Goal: Information Seeking & Learning: Learn about a topic

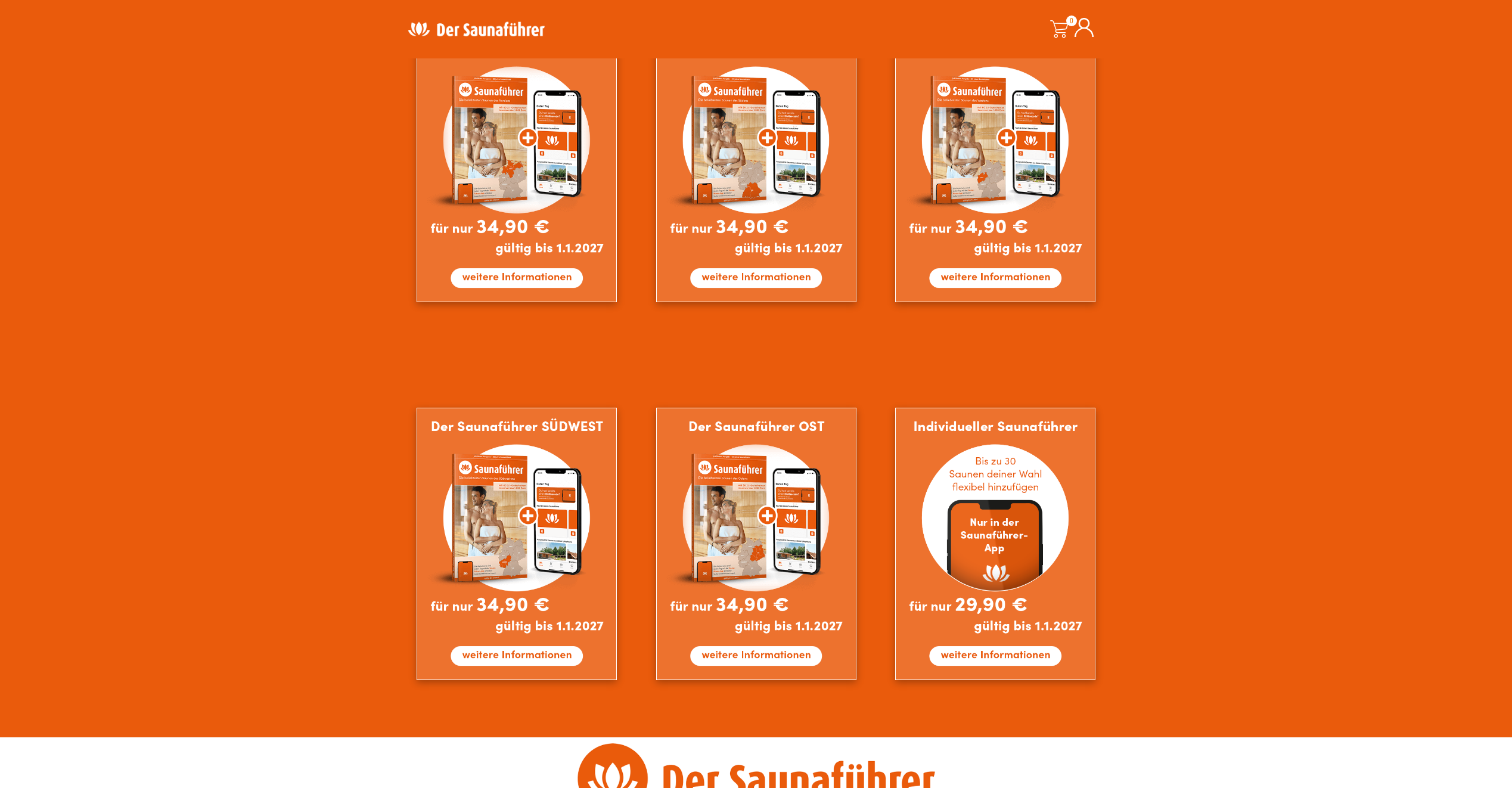
scroll to position [672, 0]
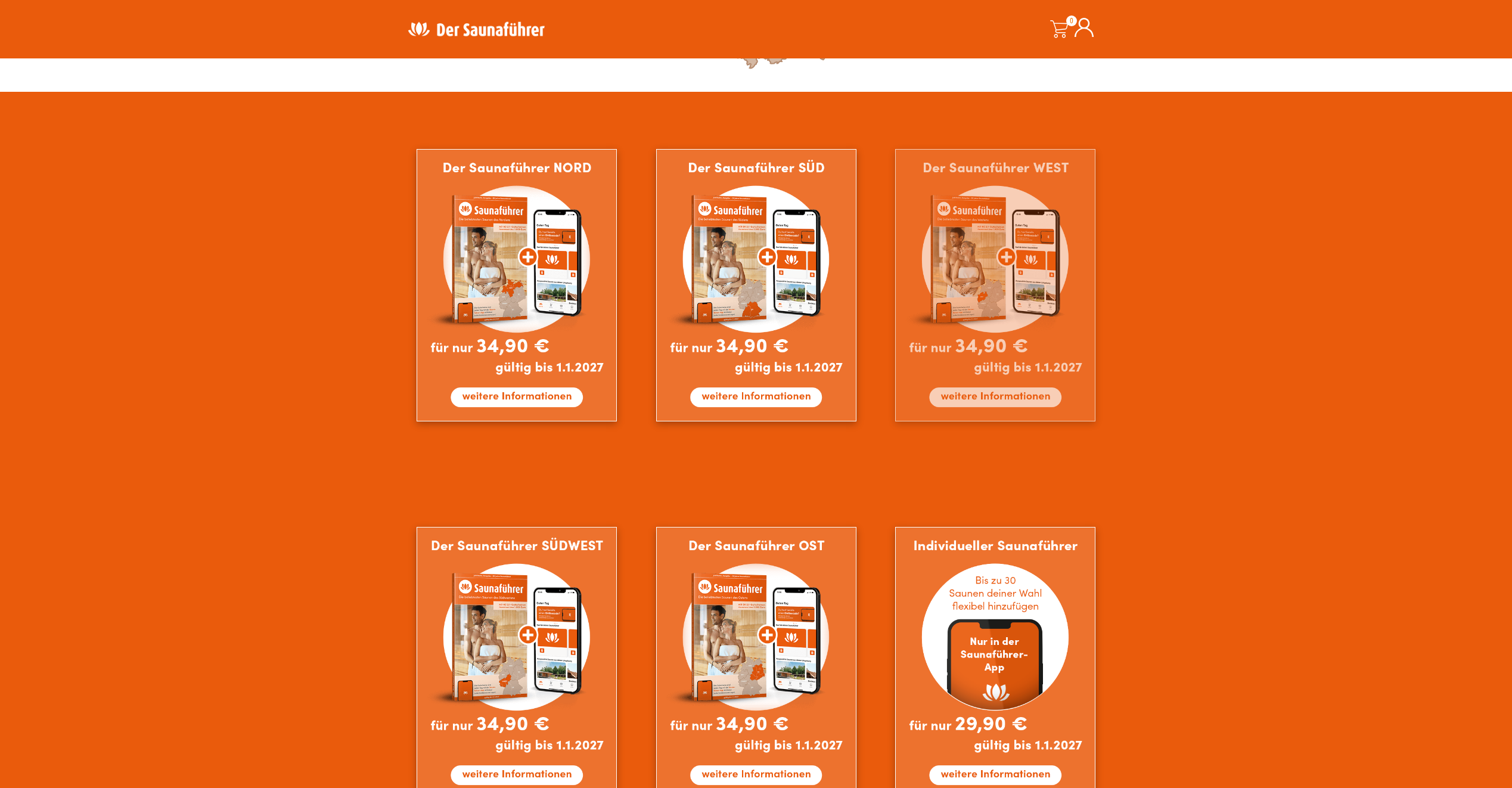
click at [1008, 397] on img at bounding box center [995, 285] width 200 height 273
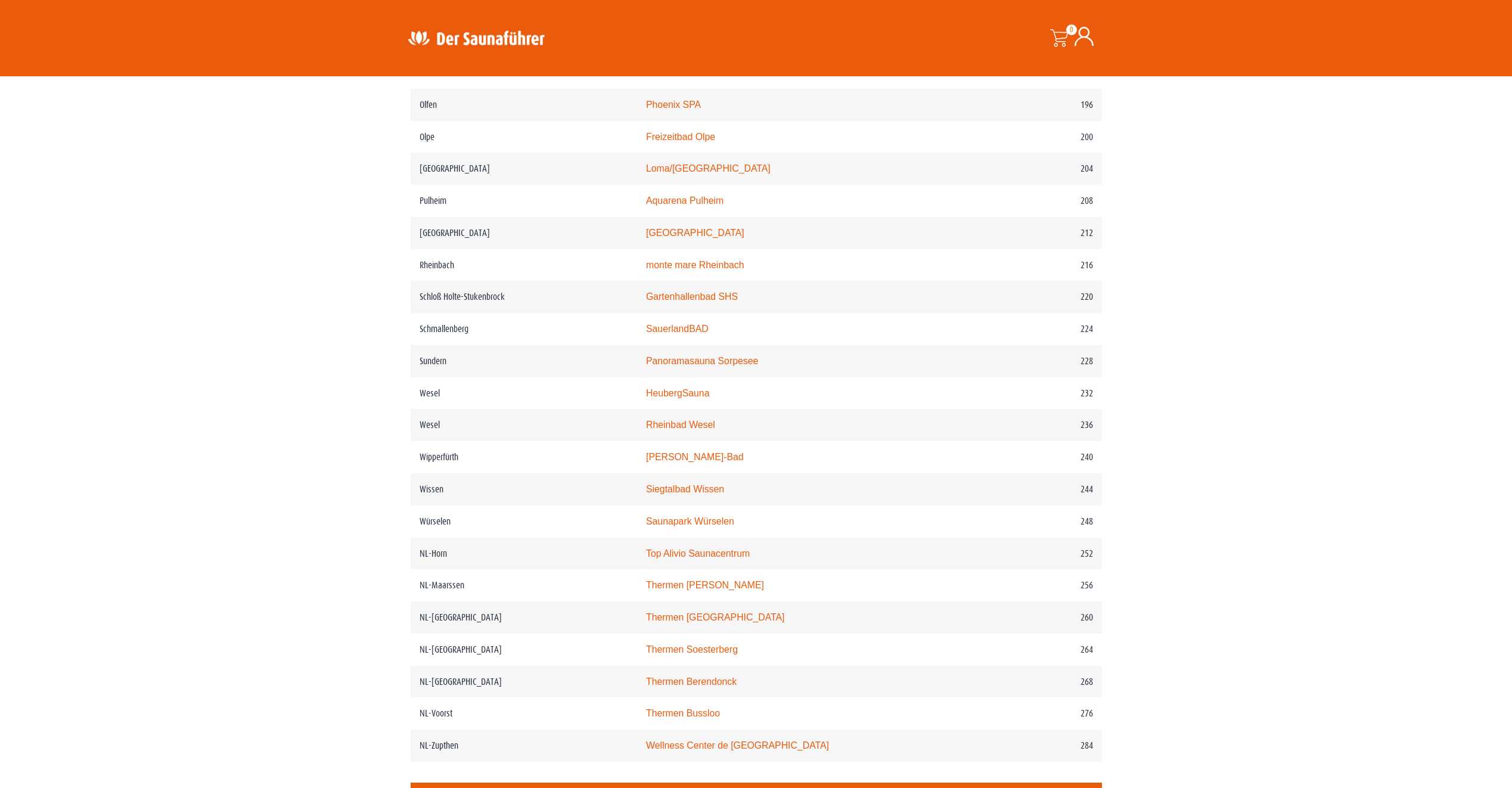
scroll to position [2087, 0]
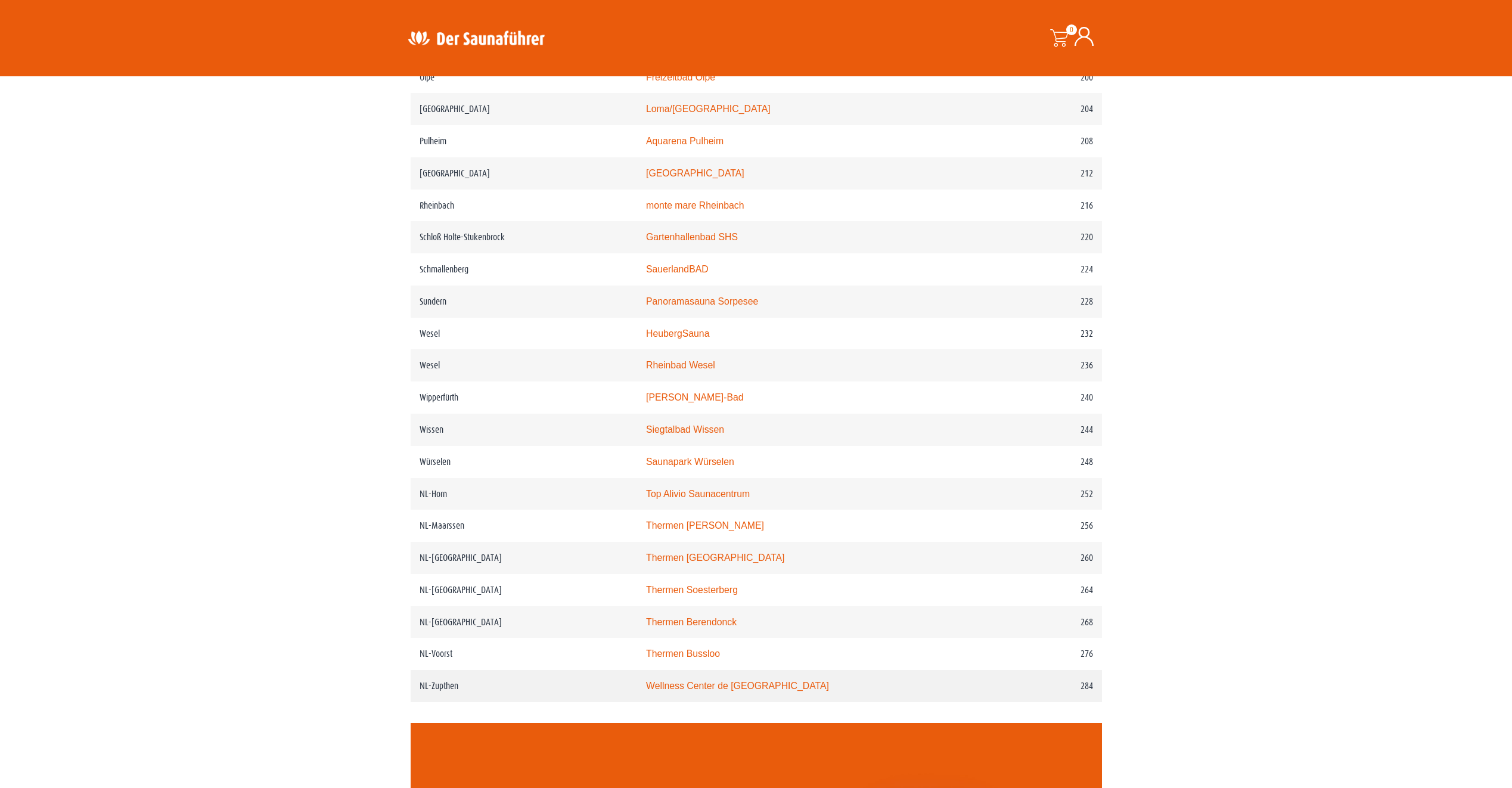
click at [743, 702] on td "Wellness Center de Bronsbergen" at bounding box center [807, 686] width 340 height 32
click at [712, 691] on link "Wellness Center de Bronsbergen" at bounding box center [738, 686] width 183 height 10
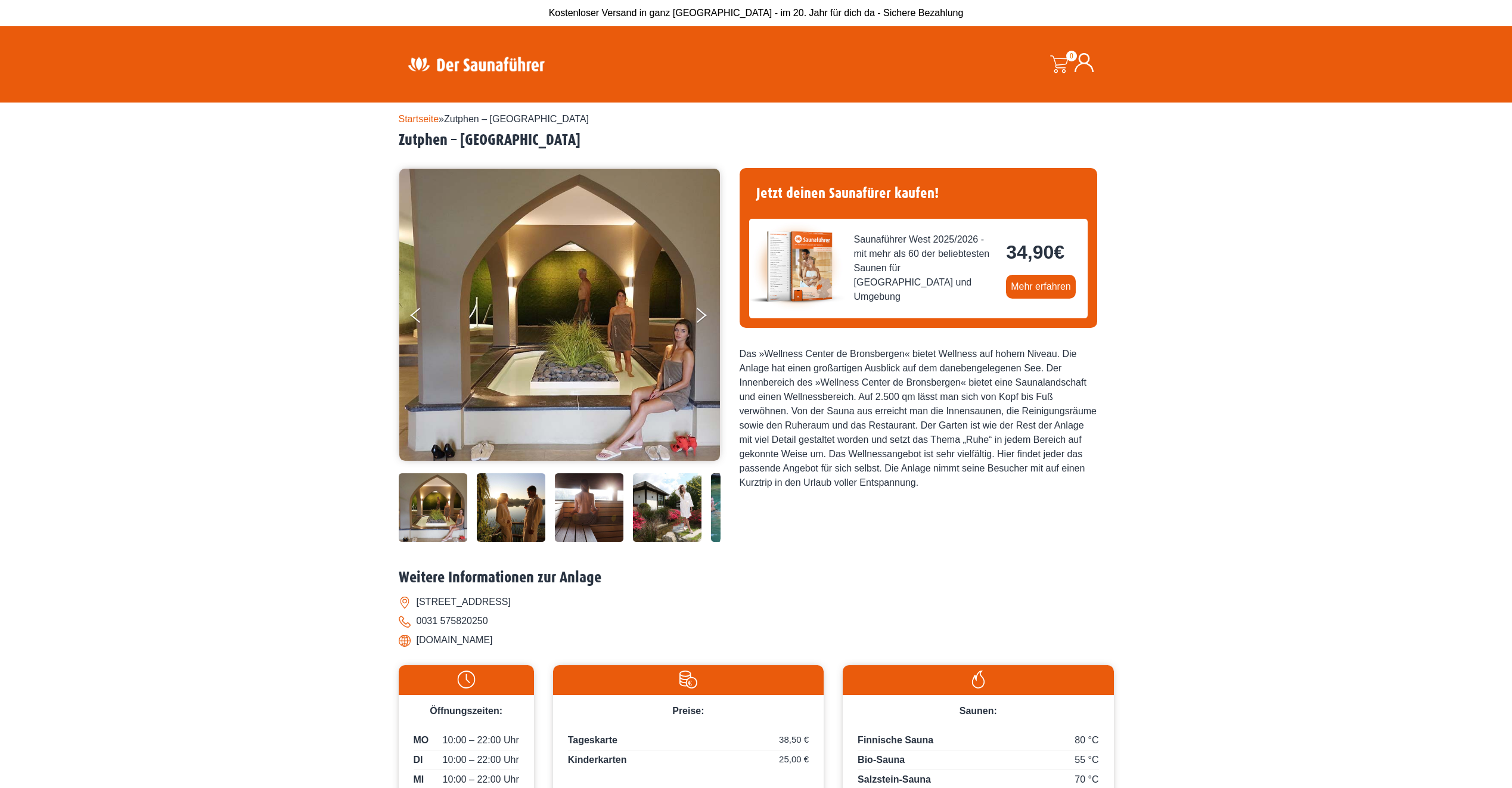
click at [511, 511] on img at bounding box center [511, 508] width 69 height 69
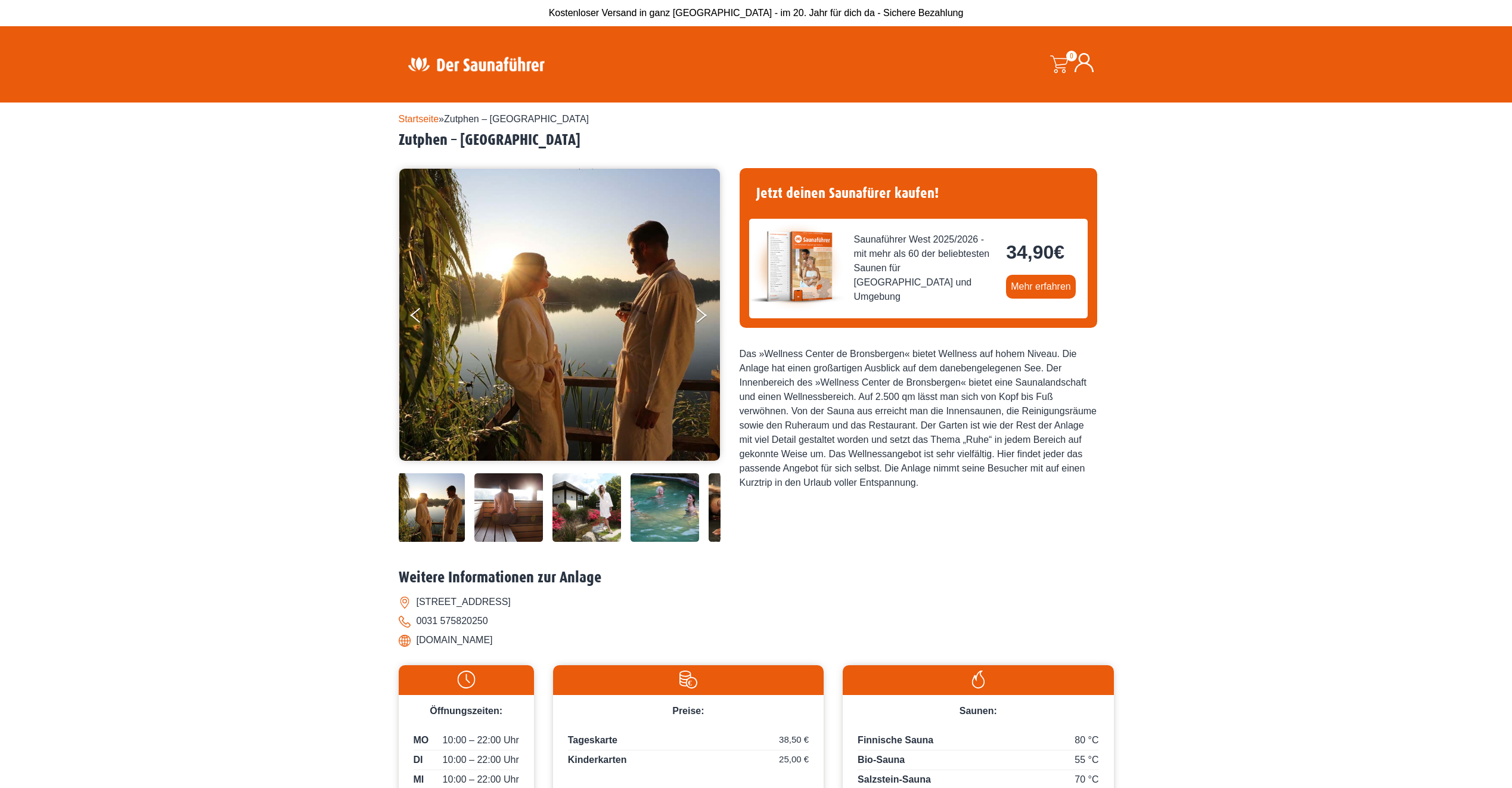
click at [584, 504] on img at bounding box center [586, 508] width 69 height 69
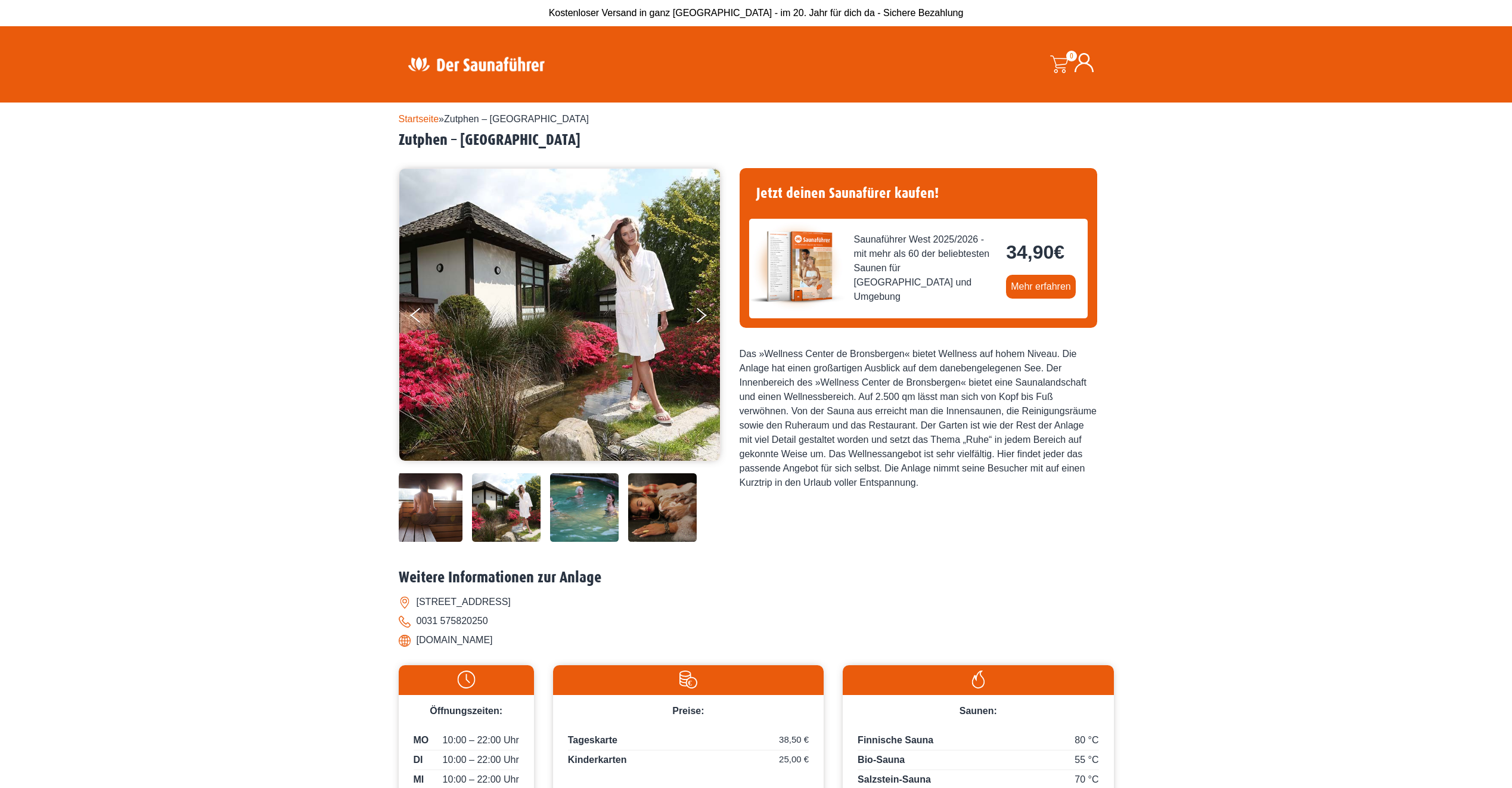
click at [597, 513] on img at bounding box center [584, 508] width 69 height 69
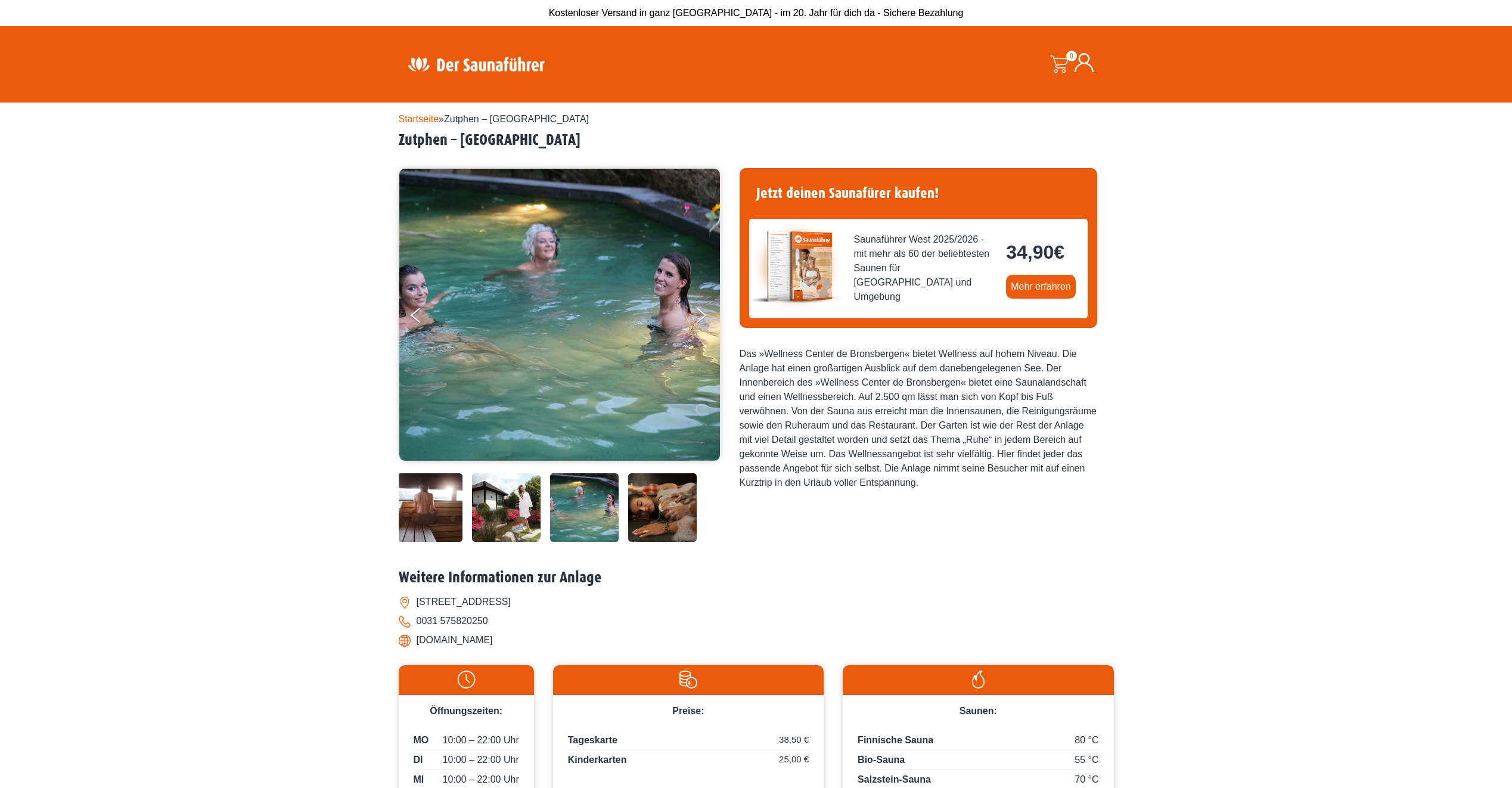
click at [649, 508] on img at bounding box center [662, 508] width 69 height 69
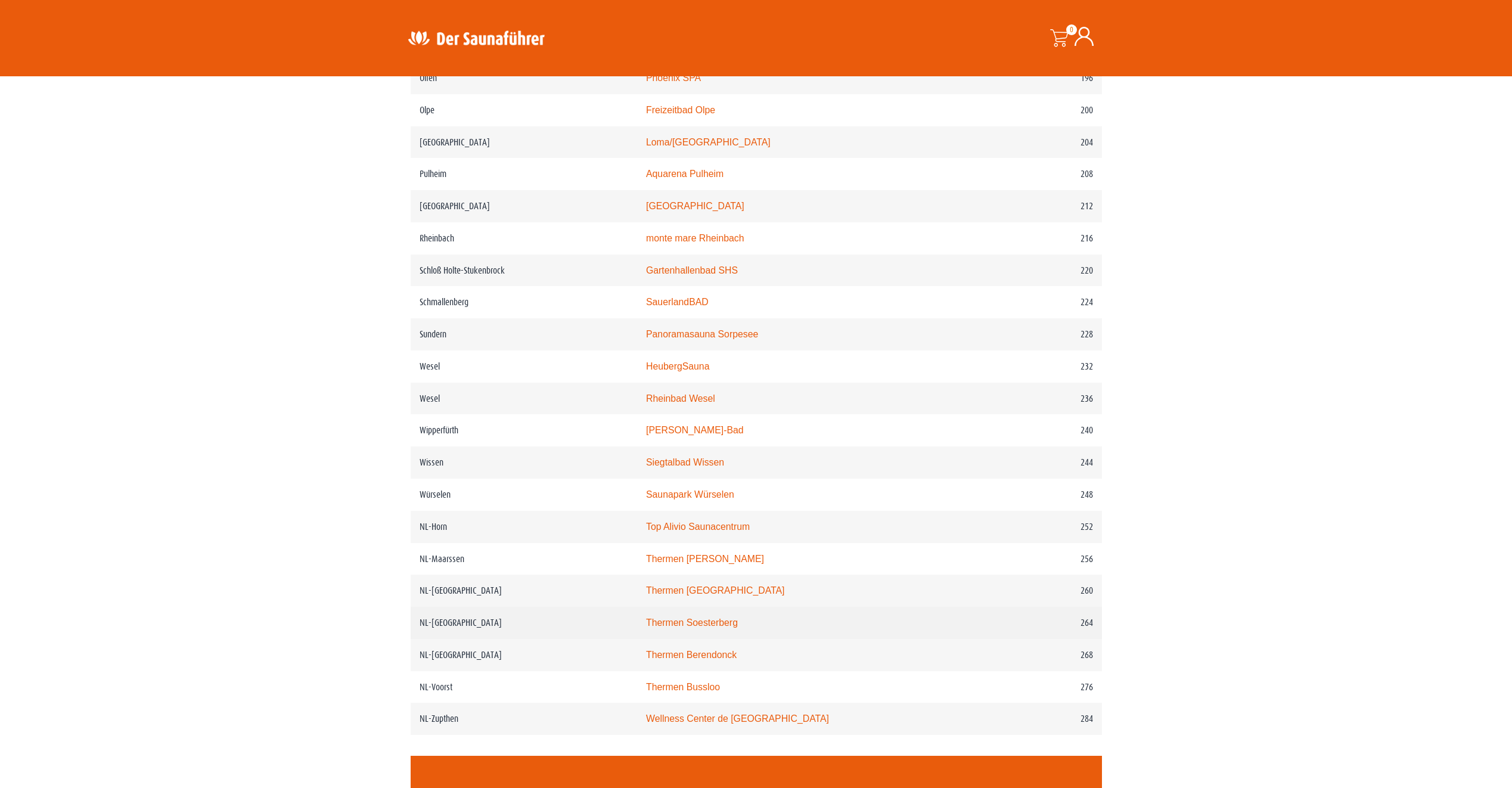
click at [693, 628] on link "Thermen Soesterberg" at bounding box center [692, 623] width 92 height 10
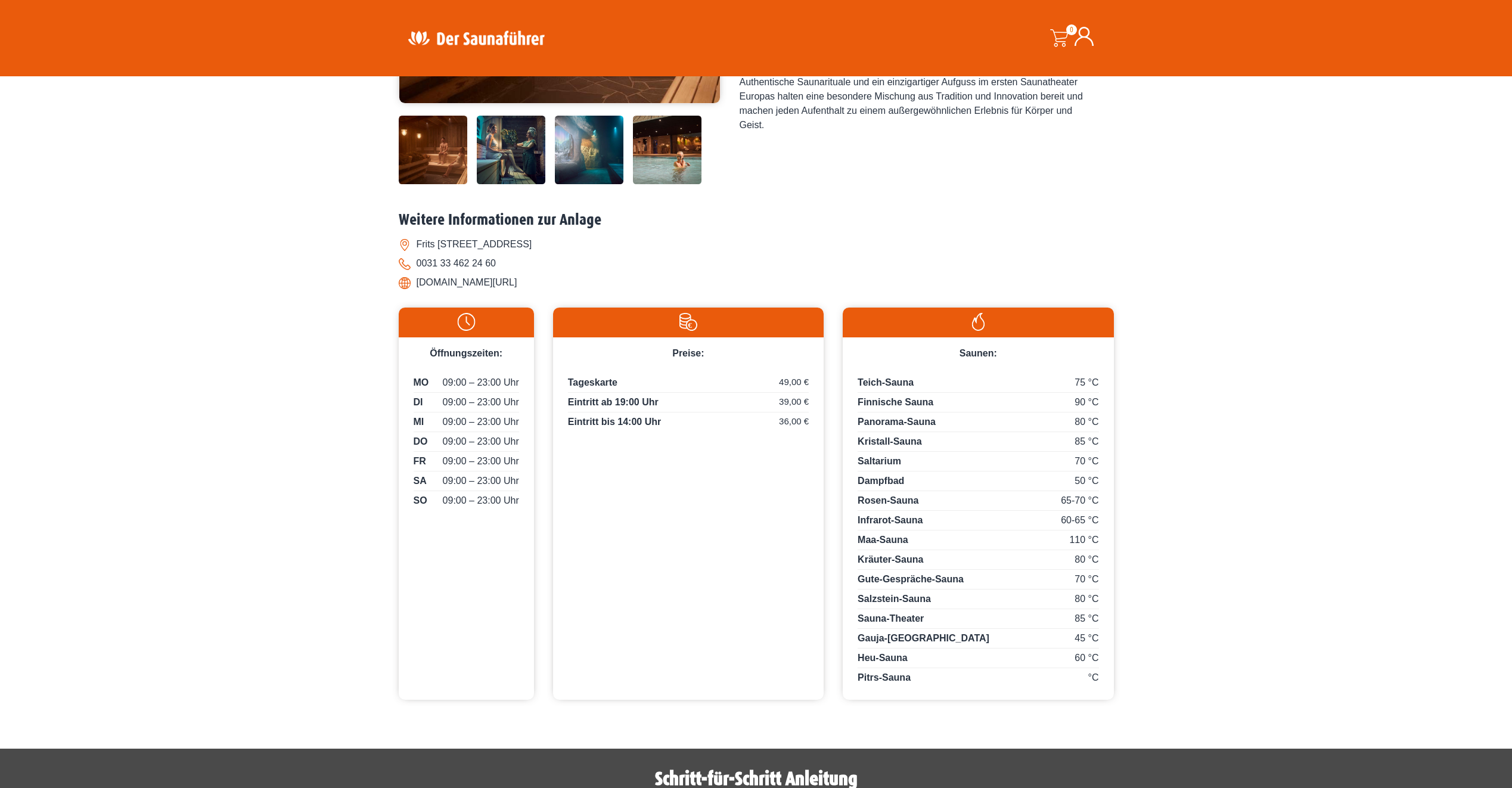
scroll to position [239, 0]
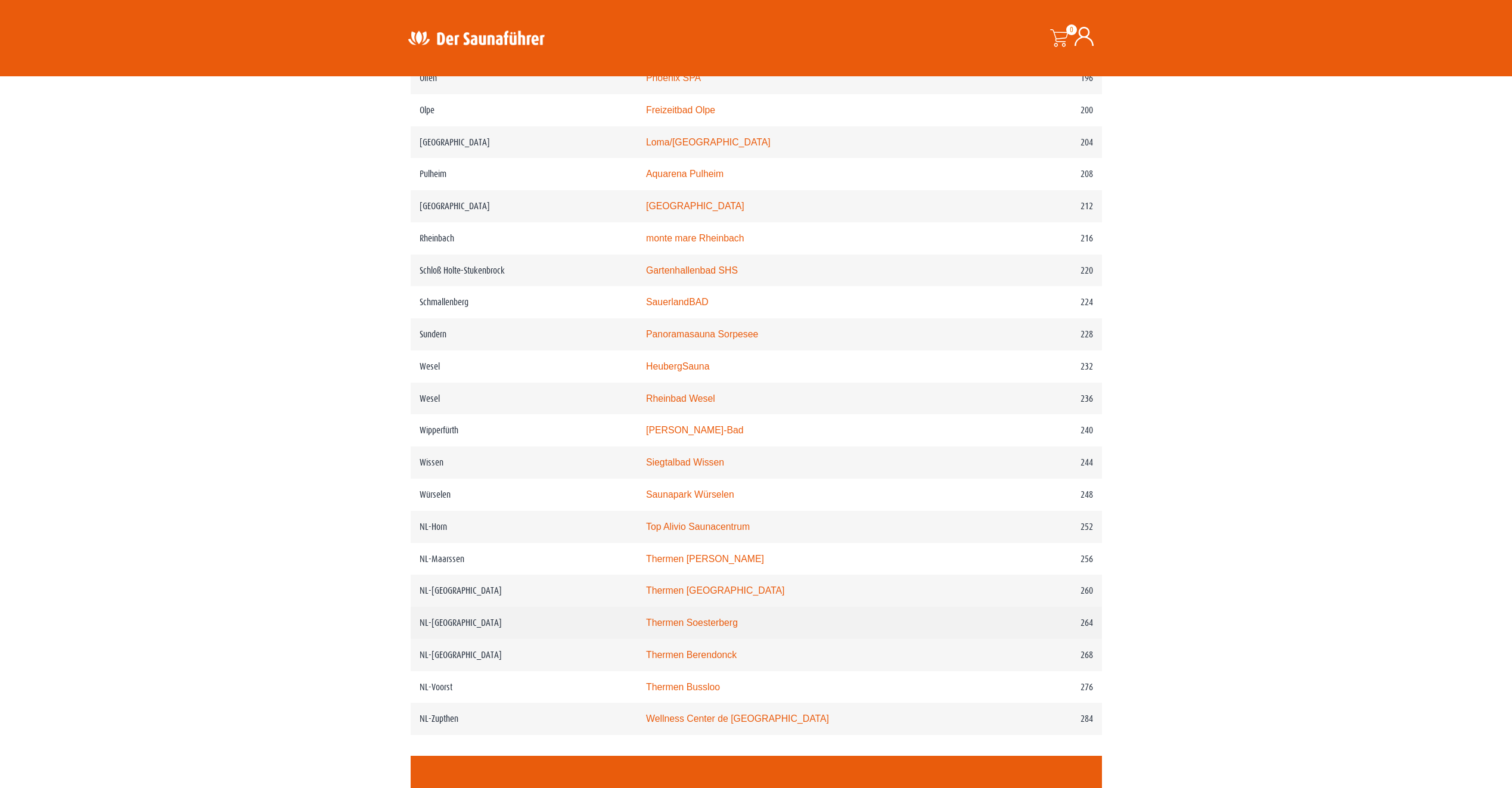
scroll to position [2147, 0]
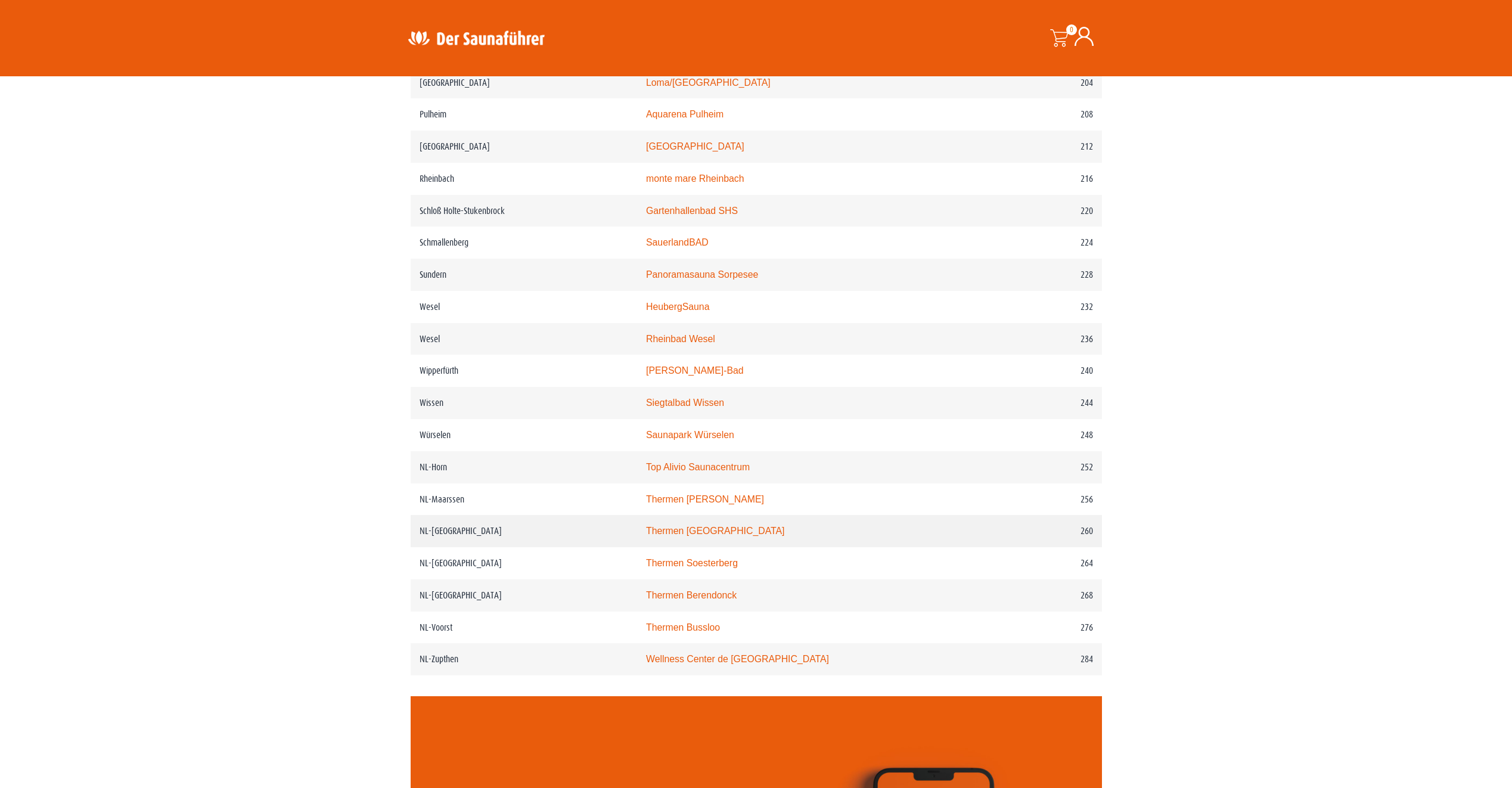
click at [698, 536] on link "Thermen [GEOGRAPHIC_DATA]" at bounding box center [715, 531] width 139 height 10
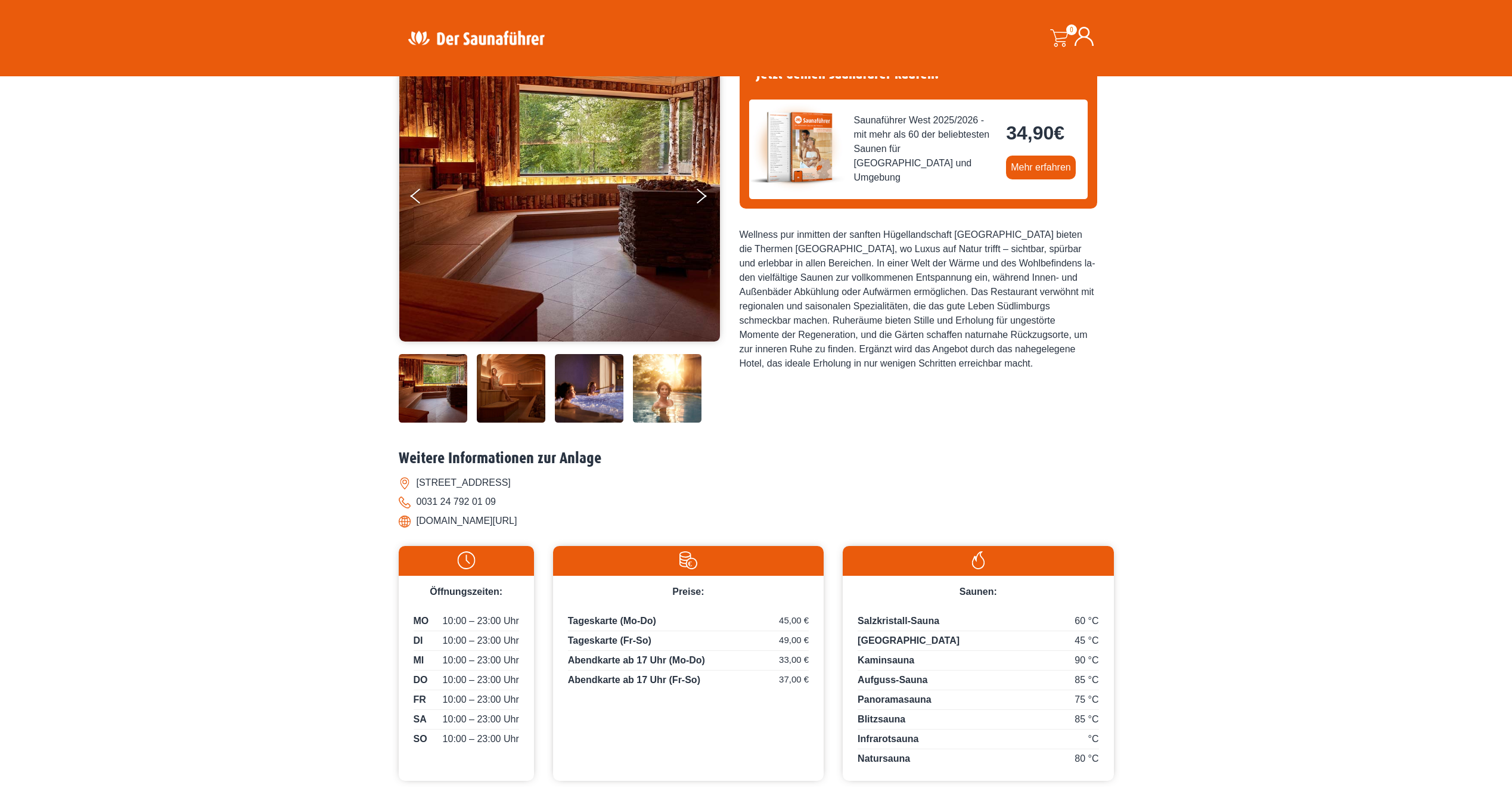
scroll to position [179, 0]
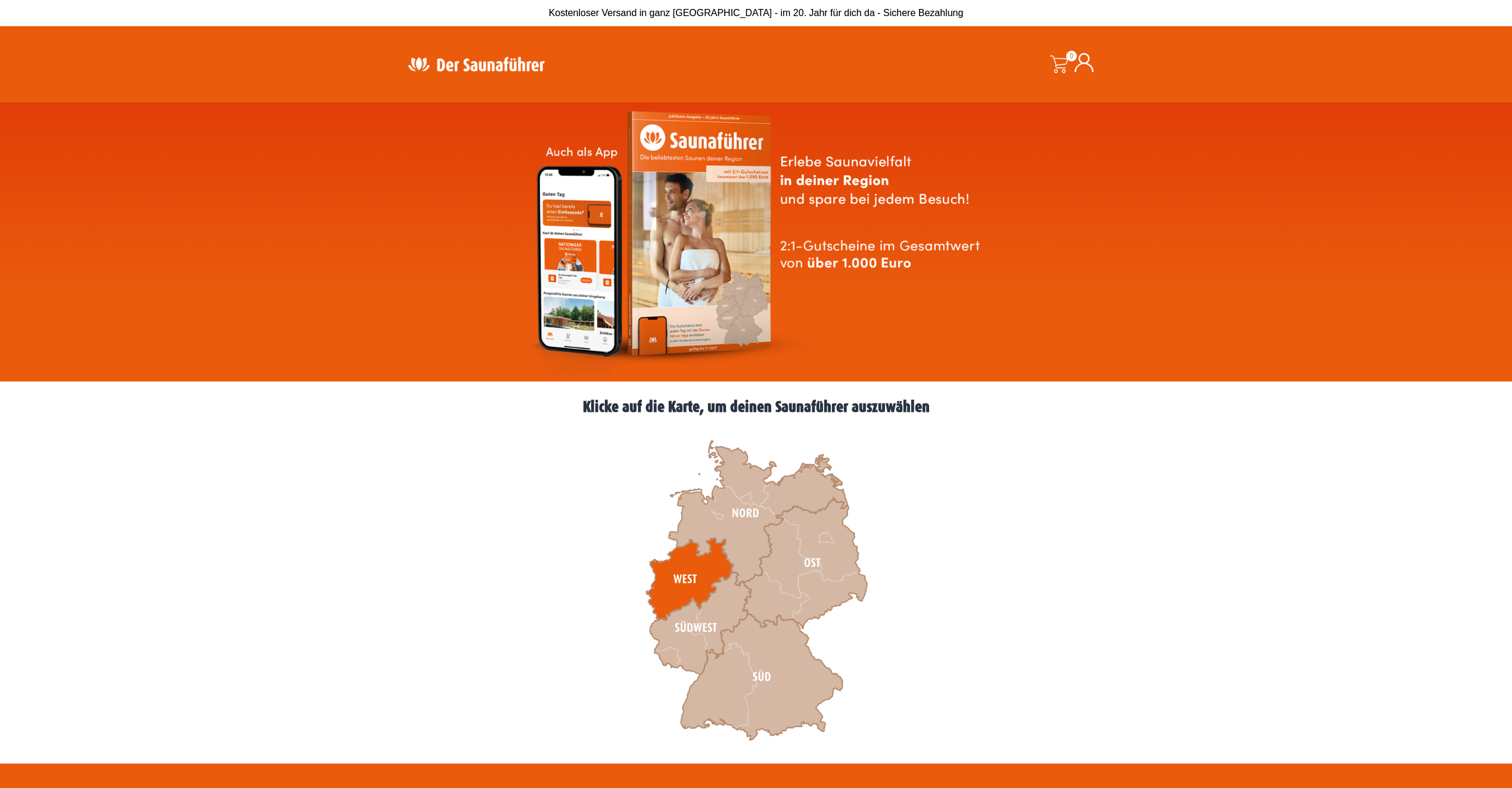
click at [699, 569] on icon at bounding box center [689, 580] width 87 height 83
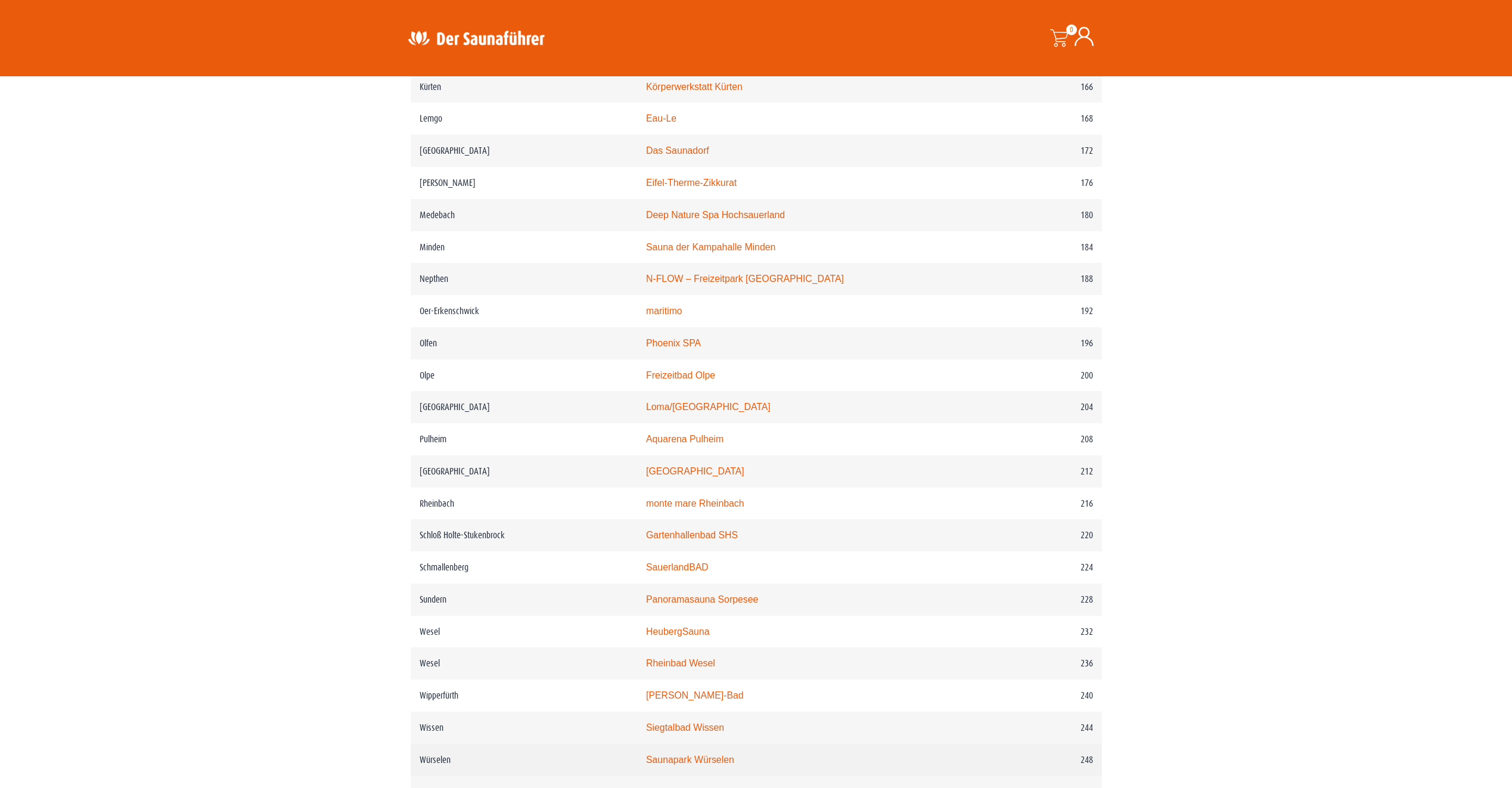
scroll to position [2027, 0]
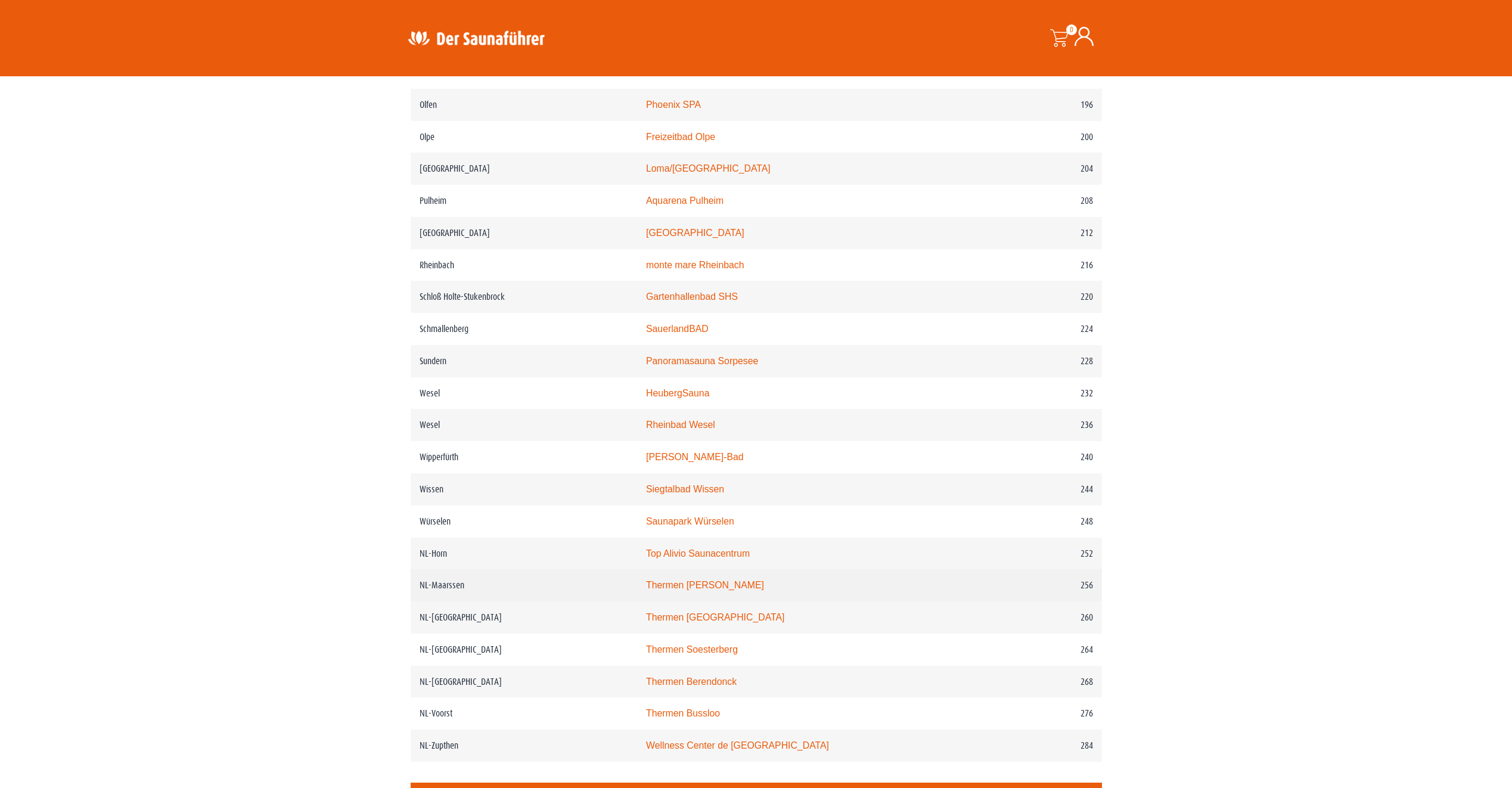
click at [740, 590] on link "Thermen Maarssen" at bounding box center [705, 585] width 118 height 10
click at [741, 590] on link "Thermen Maarssen" at bounding box center [705, 585] width 118 height 10
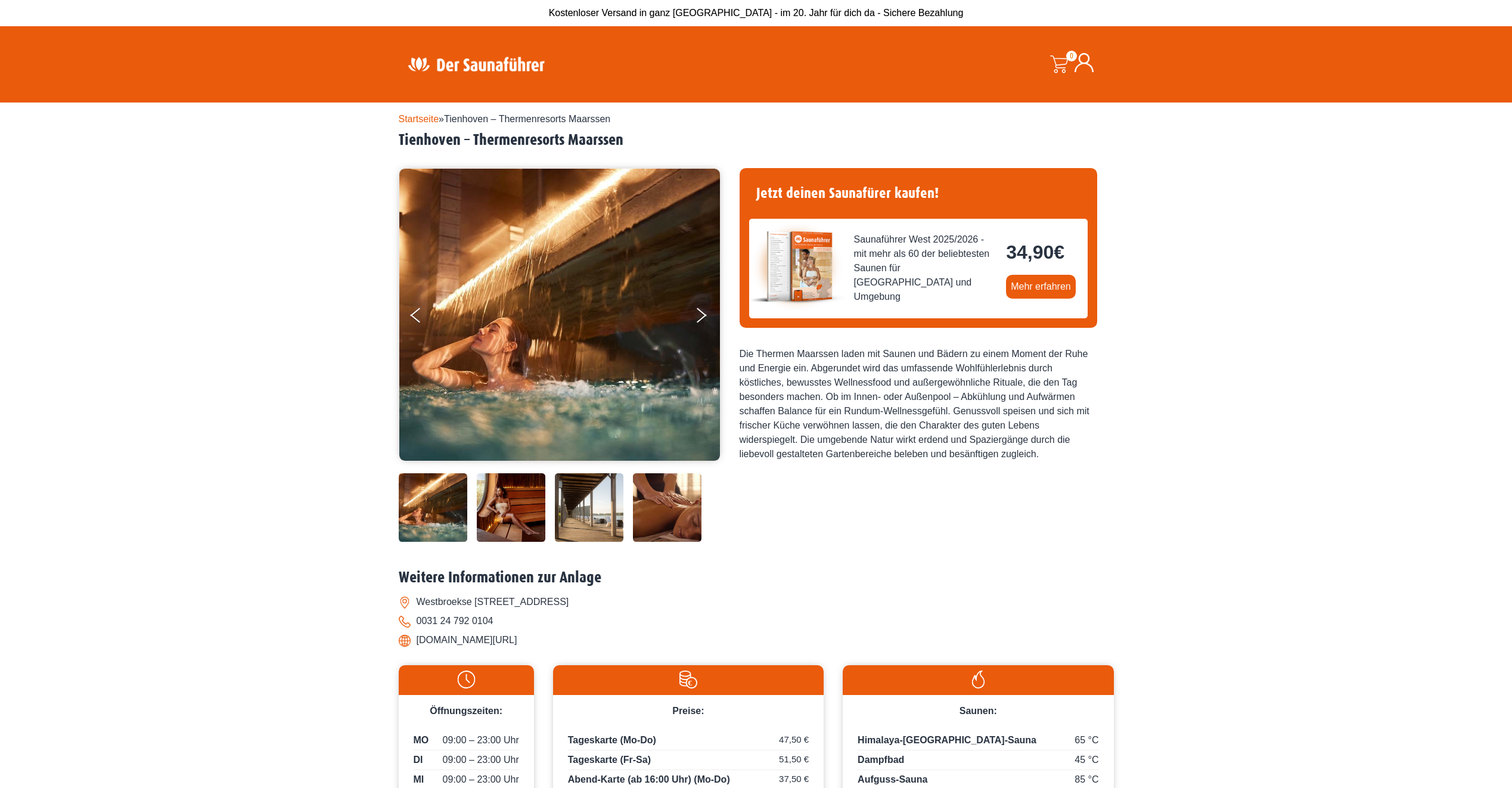
scroll to position [179, 0]
